Goal: Task Accomplishment & Management: Manage account settings

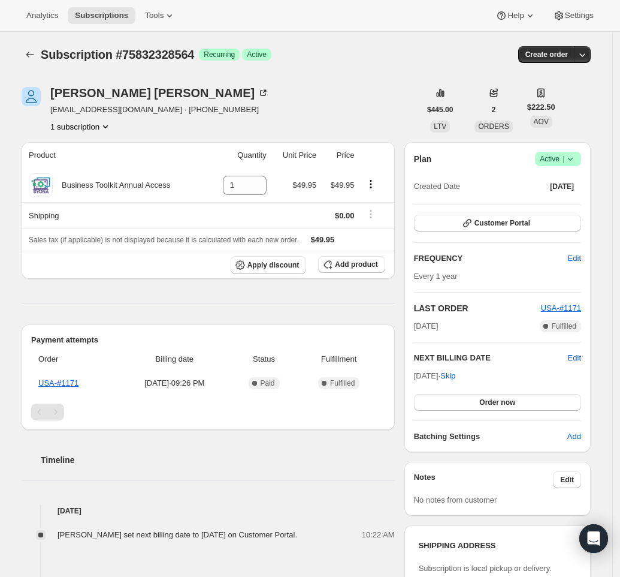
click at [580, 158] on span "Success Active |" at bounding box center [558, 159] width 46 height 14
click at [565, 201] on span "Cancel subscription" at bounding box center [559, 202] width 68 height 9
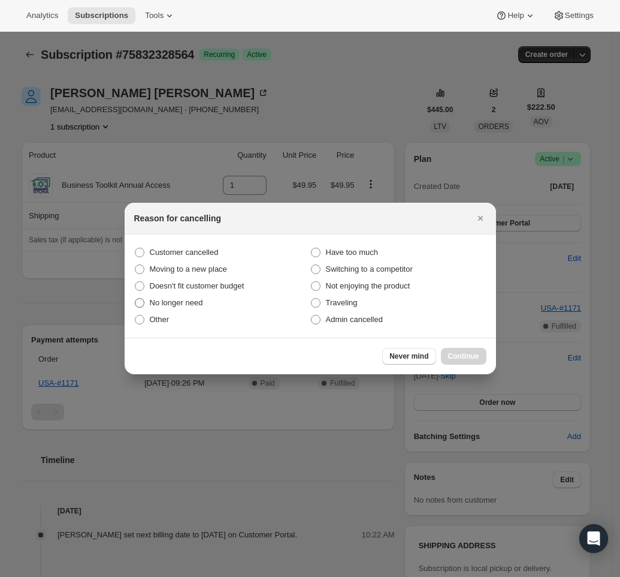
click at [180, 303] on span "No longer need" at bounding box center [176, 302] width 53 height 9
click at [135, 299] on input "No longer need" at bounding box center [135, 298] width 1 height 1
radio input "true"
click at [339, 317] on span "Admin cancelled" at bounding box center [354, 319] width 57 height 9
click at [312, 315] on input "Admin cancelled" at bounding box center [311, 315] width 1 height 1
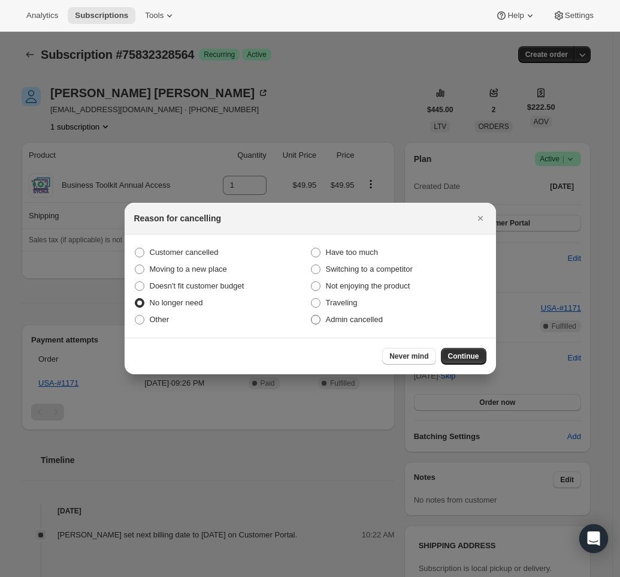
radio input "true"
radio input "false"
click at [468, 358] on span "Continue" at bounding box center [463, 356] width 31 height 10
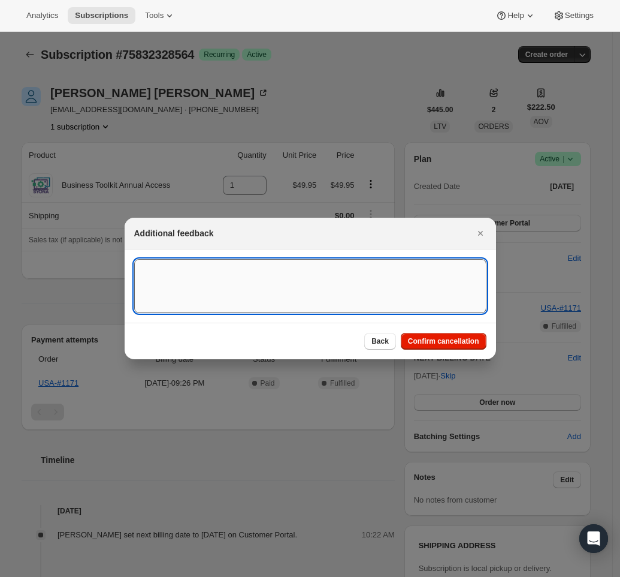
click at [243, 285] on textarea ":rbj:" at bounding box center [310, 286] width 352 height 54
click at [163, 268] on textarea "REquest vis Gorgias." at bounding box center [310, 286] width 352 height 54
click at [240, 275] on textarea "Requested vis Gorgias." at bounding box center [310, 286] width 352 height 54
click at [290, 342] on div "Back Confirm cancellation" at bounding box center [310, 341] width 352 height 17
click at [240, 272] on textarea "Requested vis Gorgias." at bounding box center [310, 286] width 352 height 54
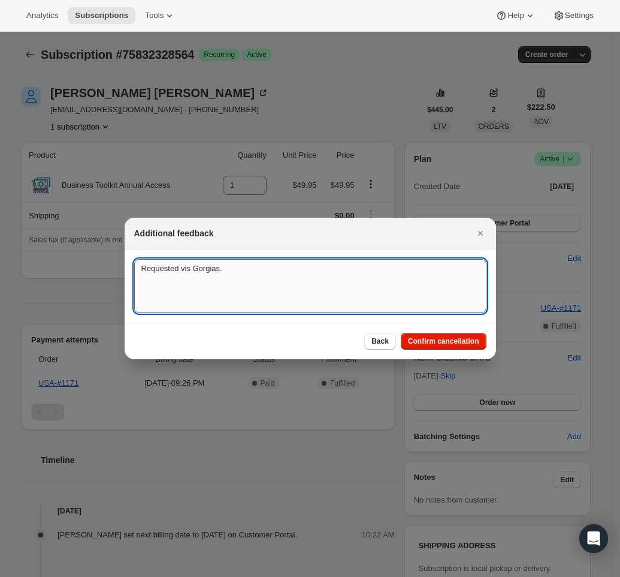
click at [240, 272] on textarea "Requested vis Gorgias." at bounding box center [310, 286] width 352 height 54
click at [248, 270] on textarea "Requested vis Gorgias." at bounding box center [310, 286] width 352 height 54
click at [248, 269] on textarea "Requested vis Gorgias." at bounding box center [310, 286] width 352 height 54
drag, startPoint x: 248, startPoint y: 269, endPoint x: 97, endPoint y: 273, distance: 151.1
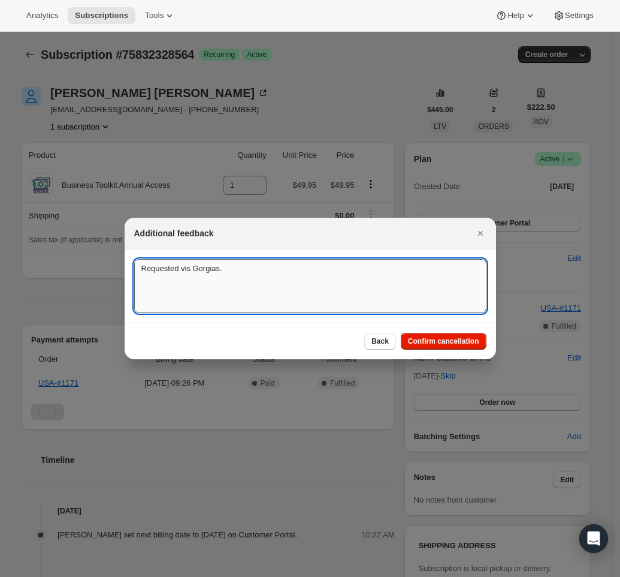
click at [169, 270] on textarea "Requested vis Gorgias." at bounding box center [310, 286] width 352 height 54
paste textarea "Business account cancellation requested. The annual fee has been canceled."
type textarea "Business account cancellation requested. The annual fee has been canceled."
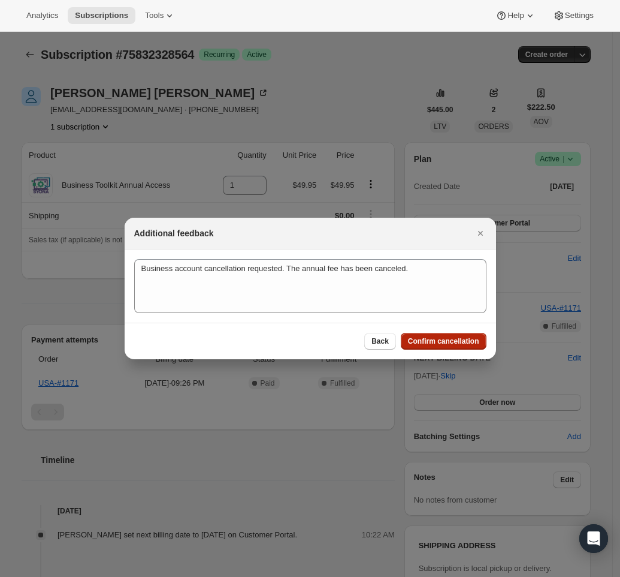
click at [455, 345] on span "Confirm cancellation" at bounding box center [443, 341] width 71 height 10
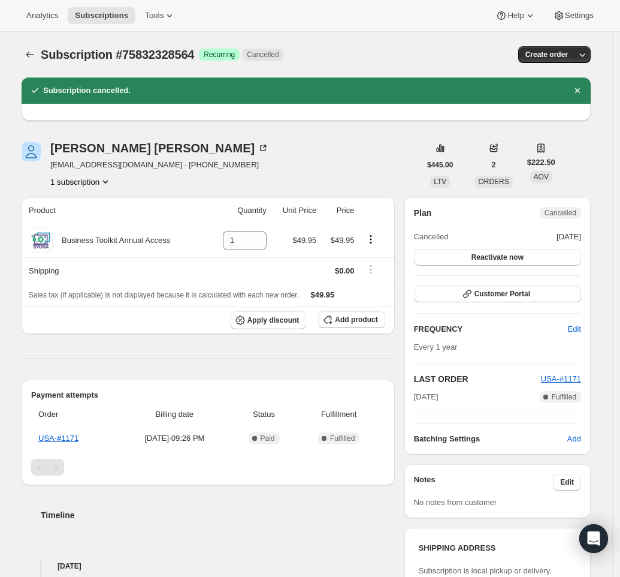
click at [105, 183] on icon "Product actions" at bounding box center [106, 182] width 12 height 12
click at [605, 147] on div "Subscription #75832328564. This page is ready Subscription #75832328564 Success…" at bounding box center [306, 557] width 598 height 1051
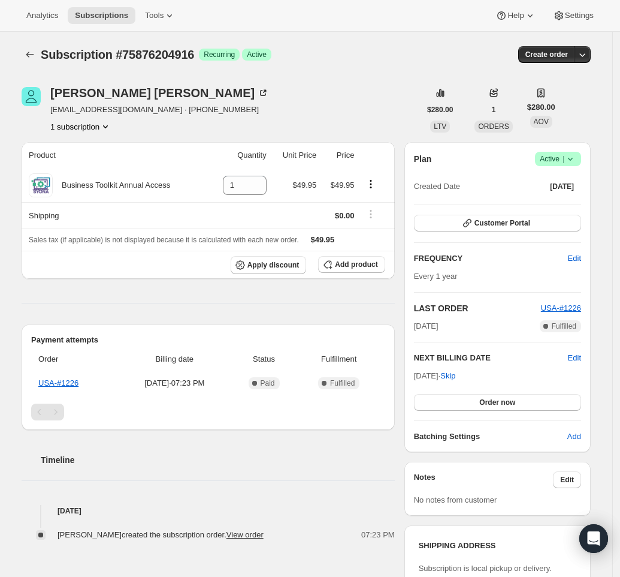
click at [577, 158] on icon at bounding box center [571, 159] width 12 height 12
click at [559, 208] on span "Cancel subscription" at bounding box center [559, 203] width 68 height 12
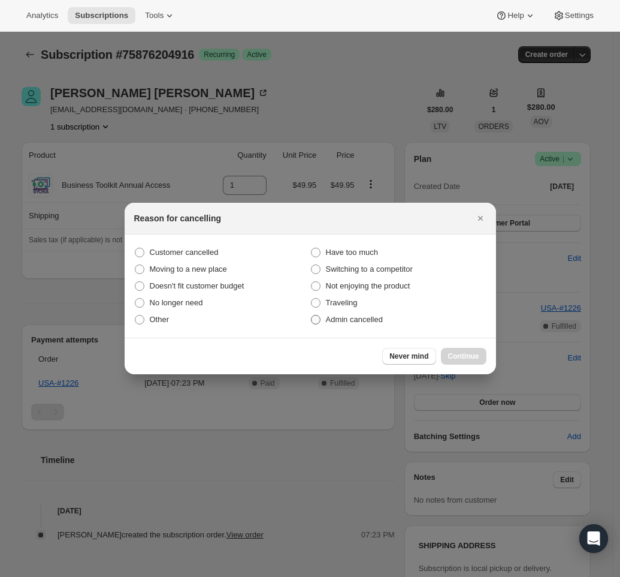
click at [320, 320] on span ":rbj:" at bounding box center [316, 320] width 10 height 10
click at [312, 315] on input "Admin cancelled" at bounding box center [311, 315] width 1 height 1
radio input "true"
click at [471, 357] on span "Continue" at bounding box center [463, 356] width 31 height 10
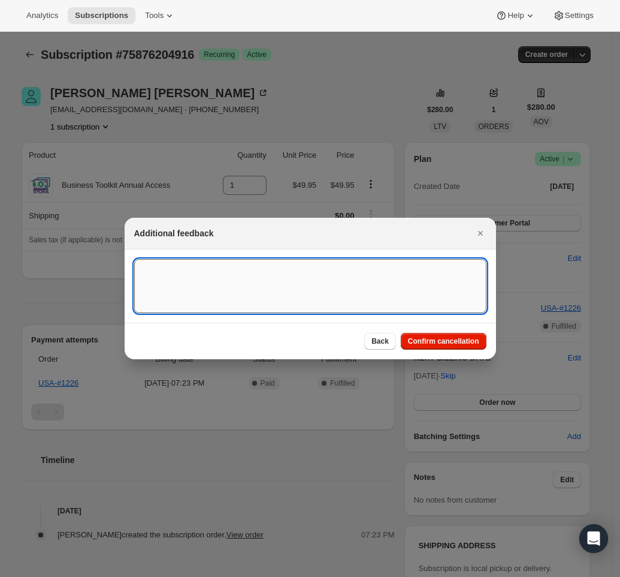
click at [233, 288] on textarea ":rbj:" at bounding box center [310, 286] width 352 height 54
paste textarea "Business account cancellation requested. The annual fee has been canceled."
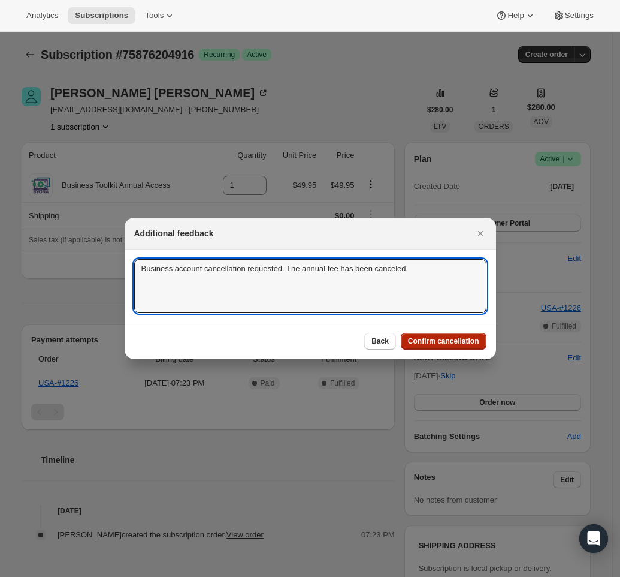
type textarea "Business account cancellation requested. The annual fee has been canceled."
click at [447, 341] on span "Confirm cancellation" at bounding box center [443, 341] width 71 height 10
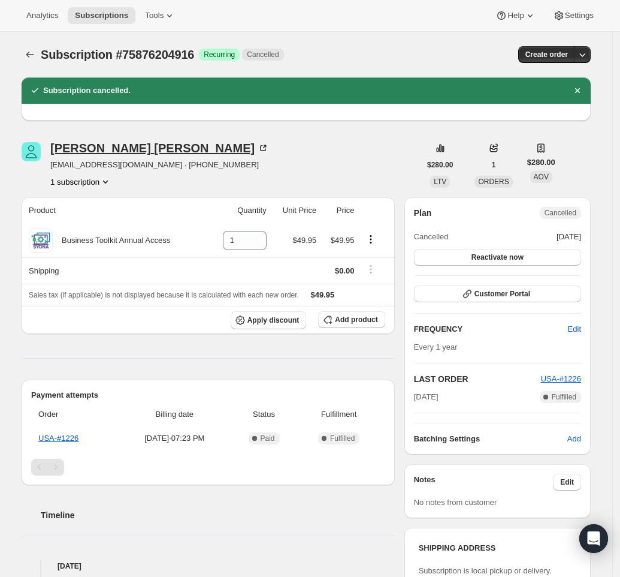
click at [91, 150] on div "Chad Tucker" at bounding box center [159, 148] width 219 height 12
click at [101, 149] on div "Chad Tucker" at bounding box center [159, 148] width 219 height 12
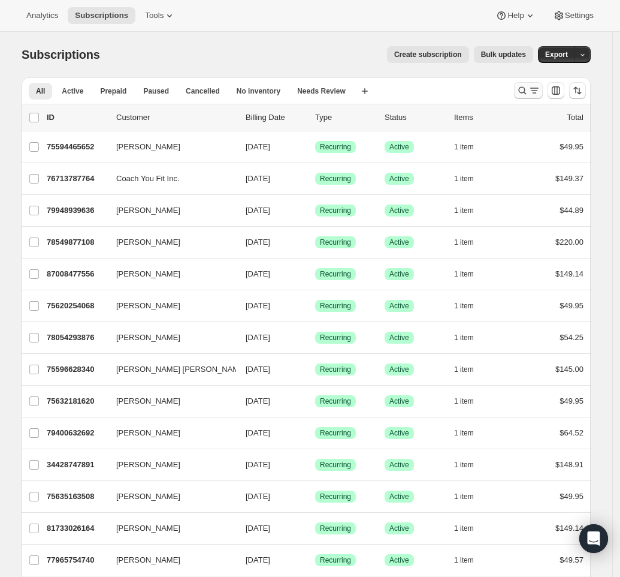
click at [524, 91] on icon "Search and filter results" at bounding box center [523, 91] width 12 height 12
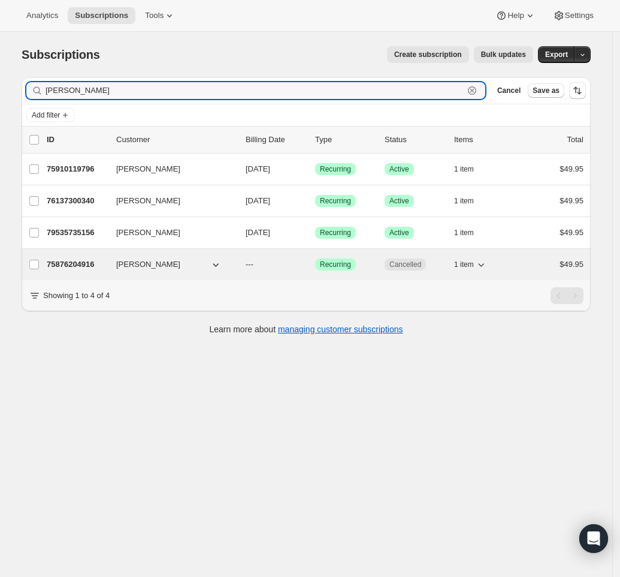
type input "[PERSON_NAME]"
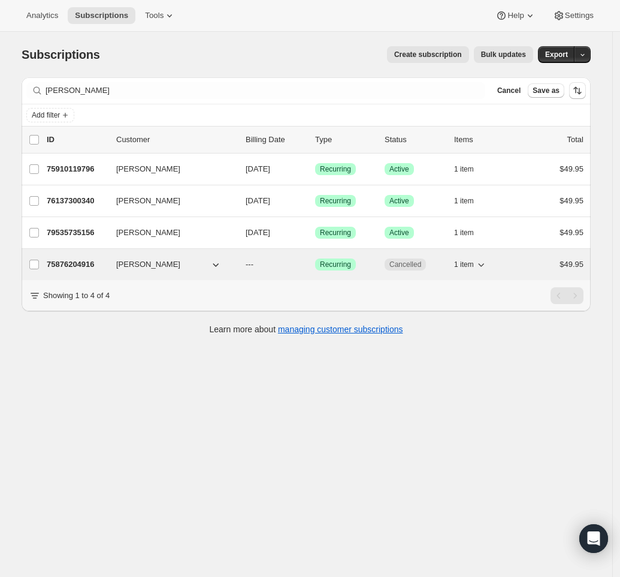
click at [97, 267] on p "75876204916" at bounding box center [77, 264] width 60 height 12
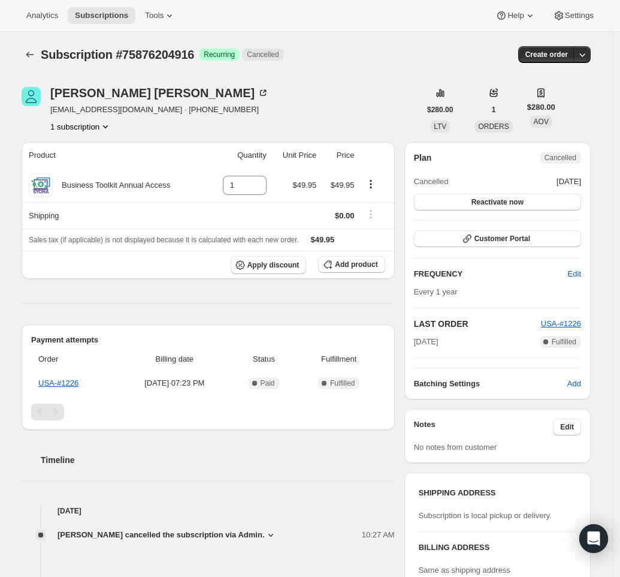
click at [87, 132] on div "[PERSON_NAME] [EMAIL_ADDRESS][DOMAIN_NAME] · [PHONE_NUMBER] 1 subscription $280…" at bounding box center [301, 530] width 579 height 924
click at [87, 130] on button "1 subscription" at bounding box center [80, 126] width 61 height 12
drag, startPoint x: 205, startPoint y: 52, endPoint x: 117, endPoint y: 53, distance: 88.1
click at [117, 53] on div "Subscription #75876204916 Success Recurring Cancelled" at bounding box center [217, 54] width 353 height 17
copy span "#75876204916"
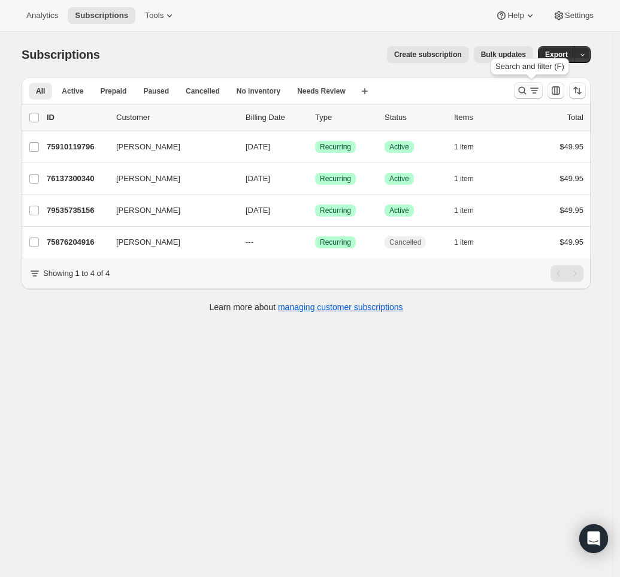
click at [527, 91] on icon "Search and filter results" at bounding box center [523, 91] width 12 height 12
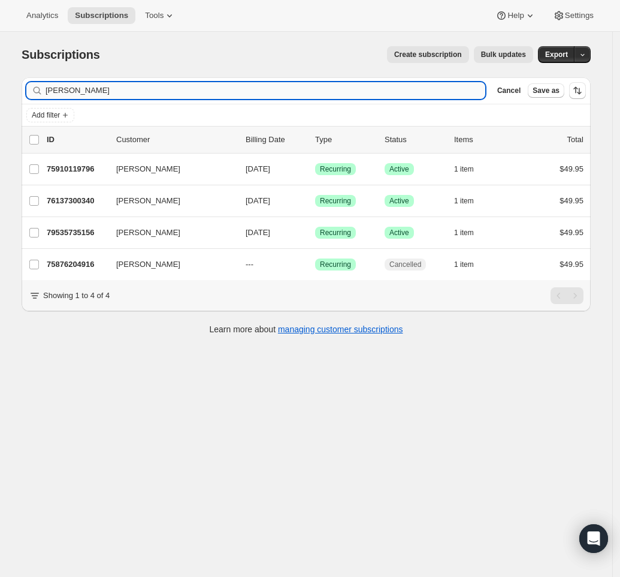
click at [169, 91] on input "[PERSON_NAME]" at bounding box center [266, 90] width 440 height 17
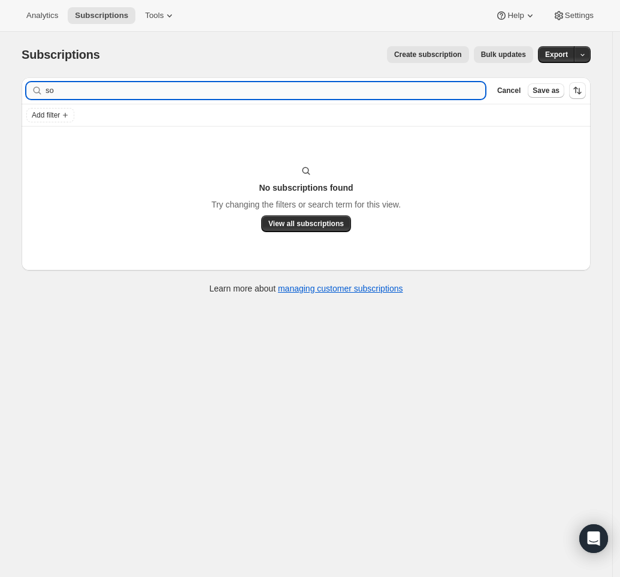
type input "s"
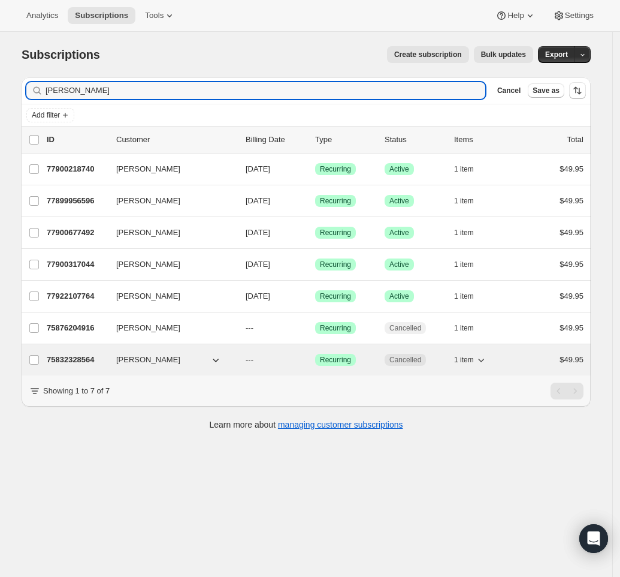
type input "[PERSON_NAME]"
click at [64, 357] on p "75832328564" at bounding box center [77, 360] width 60 height 12
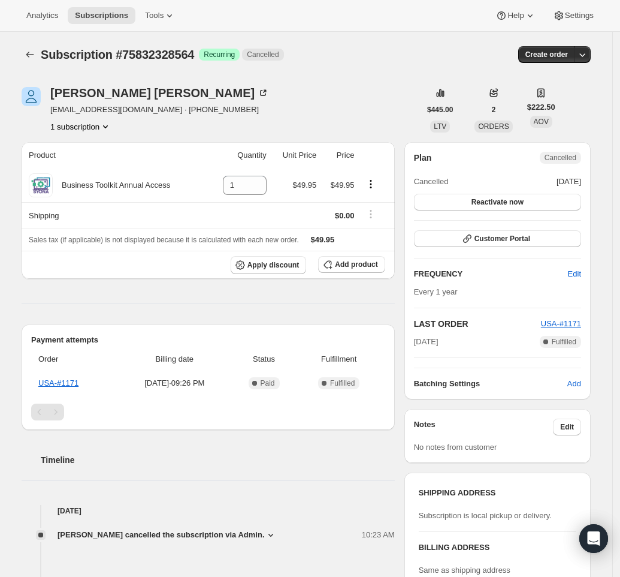
click at [87, 126] on button "1 subscription" at bounding box center [80, 126] width 61 height 12
click at [155, 300] on div "Product Quantity Unit Price Price Business Toolkit Annual Access 1 $49.95 $49.9…" at bounding box center [208, 453] width 373 height 622
